Goal: Information Seeking & Learning: Learn about a topic

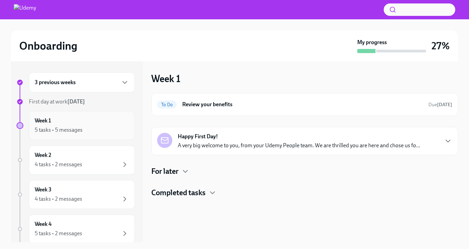
click at [70, 132] on div "5 tasks • 5 messages" at bounding box center [59, 130] width 48 height 8
click at [192, 143] on p "A very big welcome to you, from your Udemy People team. We are thrilled you are…" at bounding box center [299, 145] width 243 height 8
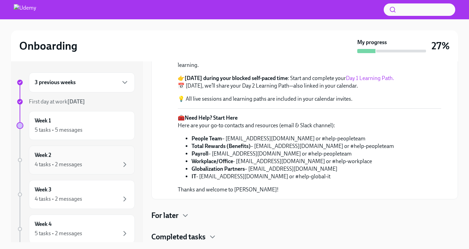
click at [88, 162] on div "4 tasks • 2 messages" at bounding box center [82, 164] width 94 height 8
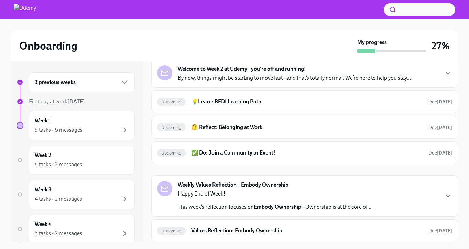
scroll to position [1, 0]
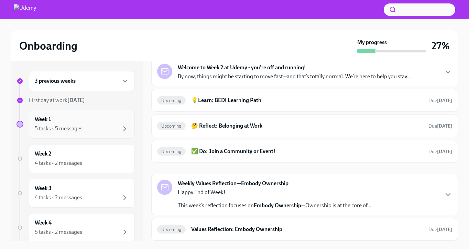
click at [93, 135] on div "Week 1 5 tasks • 5 messages" at bounding box center [82, 123] width 106 height 29
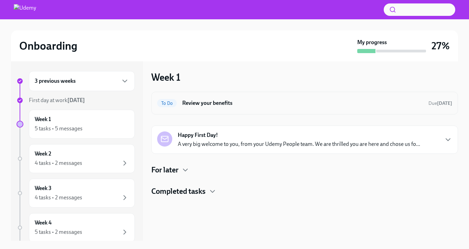
click at [229, 104] on h6 "Review your benefits" at bounding box center [302, 103] width 241 height 8
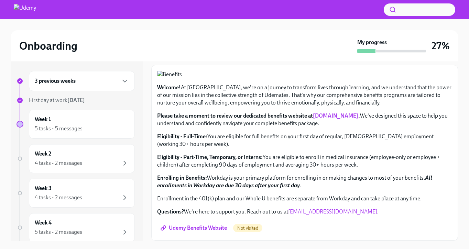
scroll to position [254, 0]
click at [188, 225] on span "Udemy Benefits Website" at bounding box center [194, 227] width 65 height 7
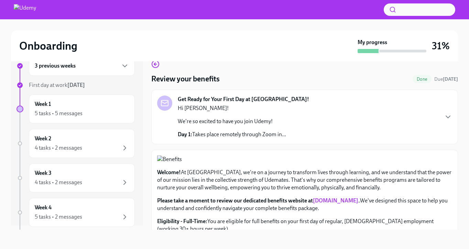
scroll to position [0, 0]
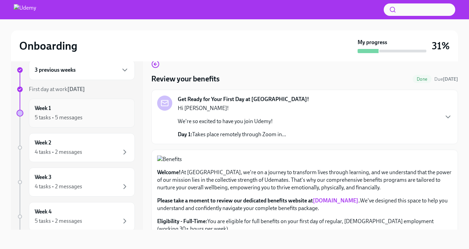
click at [83, 115] on div "5 tasks • 5 messages" at bounding box center [82, 117] width 94 height 8
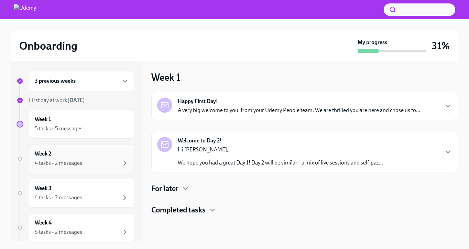
click at [85, 161] on div "4 tasks • 2 messages" at bounding box center [82, 163] width 94 height 8
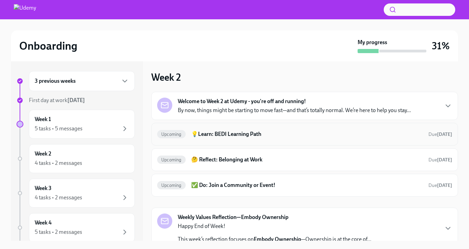
click at [208, 132] on h6 "💡Learn: BEDI Learning Path" at bounding box center [307, 134] width 232 height 8
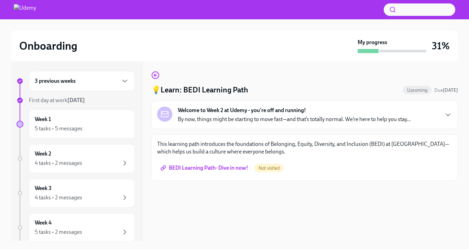
click at [210, 167] on span "BEDI Learning Path- Dive in now!" at bounding box center [205, 167] width 86 height 7
click at [91, 162] on div "4 tasks • 2 messages" at bounding box center [82, 163] width 94 height 8
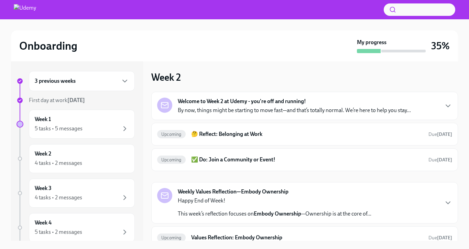
scroll to position [30, 0]
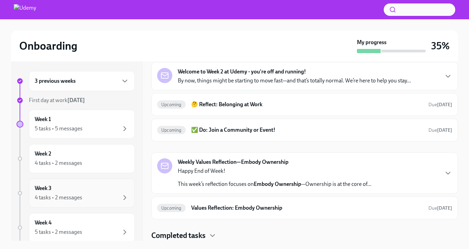
click at [102, 194] on div "4 tasks • 2 messages" at bounding box center [82, 197] width 94 height 8
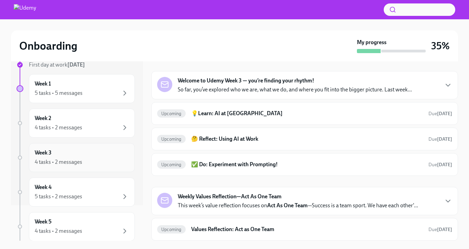
scroll to position [44, 0]
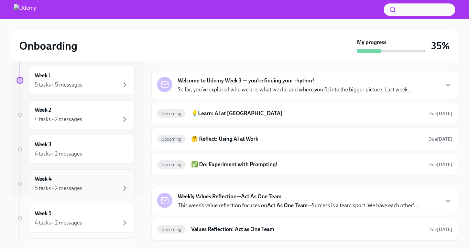
click at [85, 180] on div "Week 4 5 tasks • 2 messages" at bounding box center [82, 183] width 94 height 17
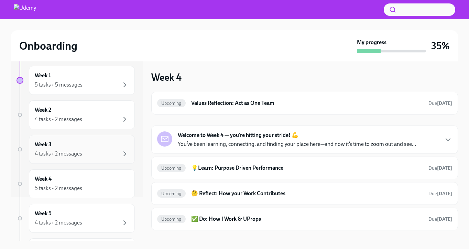
scroll to position [111, 0]
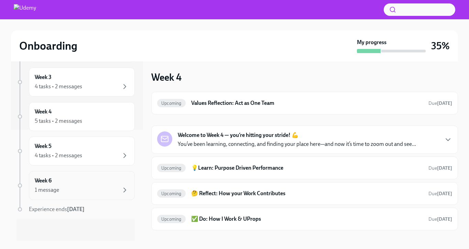
click at [97, 187] on div "1 message" at bounding box center [82, 190] width 94 height 8
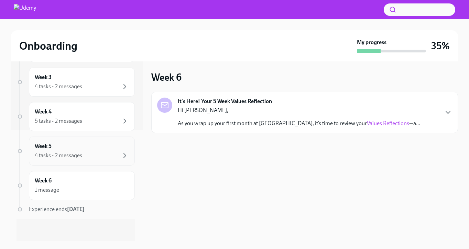
click at [94, 149] on div "Week 5 4 tasks • 2 messages" at bounding box center [82, 150] width 94 height 17
